Goal: Check status: Check status

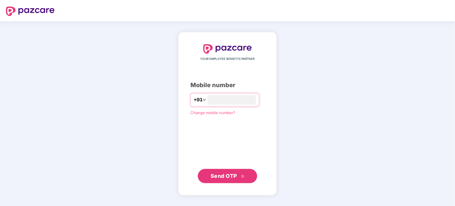
type input "**********"
click at [222, 175] on span "Send OTP" at bounding box center [223, 176] width 26 height 6
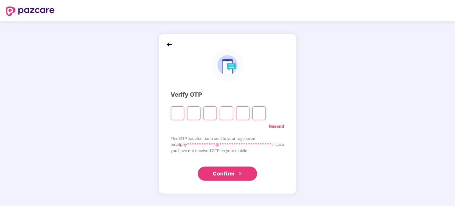
click at [178, 115] on input "Please enter verification code. Digit 1" at bounding box center [177, 113] width 13 height 14
type input "*"
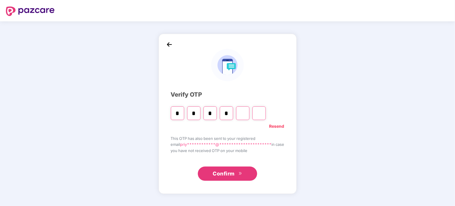
type input "*"
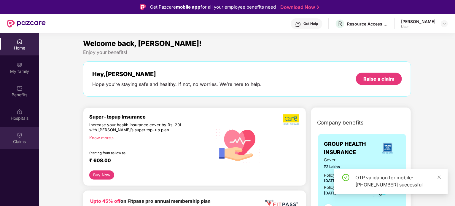
click at [18, 142] on div "Claims" at bounding box center [19, 142] width 39 height 6
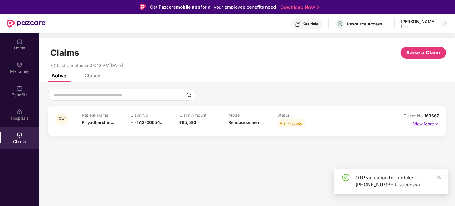
click at [427, 124] on p "View More" at bounding box center [426, 123] width 26 height 8
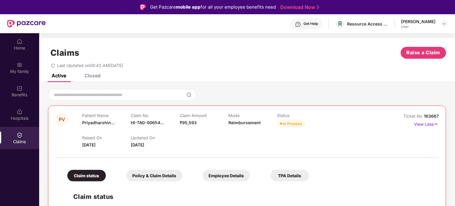
click at [90, 76] on div "Closed" at bounding box center [92, 76] width 16 height 6
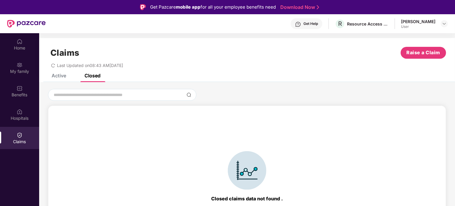
click at [71, 77] on div "Active Closed" at bounding box center [72, 75] width 58 height 13
drag, startPoint x: 67, startPoint y: 76, endPoint x: 64, endPoint y: 79, distance: 4.6
click at [67, 76] on div "Active Closed" at bounding box center [72, 75] width 58 height 13
click at [62, 73] on div "Claims Raise a Claim Last Updated on 08:43 AM, 01 Sep 2025" at bounding box center [246, 56] width 415 height 36
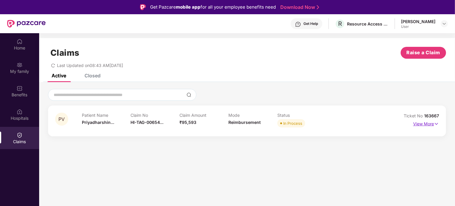
click at [425, 126] on p "View More" at bounding box center [426, 123] width 26 height 8
drag, startPoint x: 424, startPoint y: 115, endPoint x: 447, endPoint y: 115, distance: 23.1
click at [447, 115] on div "PV Patient Name [GEOGRAPHIC_DATA]... Claim No HI-TAG-00654... Claim Amount ₹95,…" at bounding box center [246, 112] width 415 height 47
click at [415, 120] on p "View More" at bounding box center [426, 123] width 26 height 8
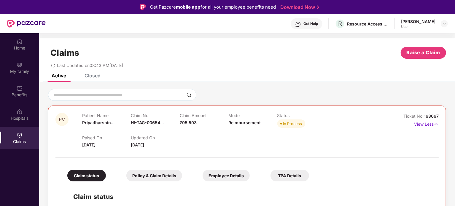
click at [93, 75] on div "Closed" at bounding box center [92, 76] width 16 height 6
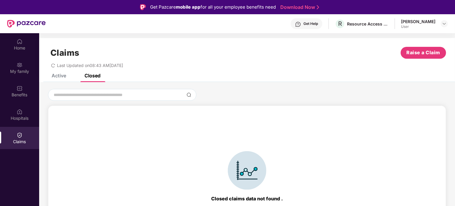
click at [63, 73] on div "Active" at bounding box center [59, 76] width 15 height 6
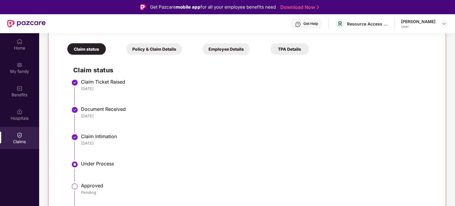
scroll to position [97, 0]
